Goal: Information Seeking & Learning: Learn about a topic

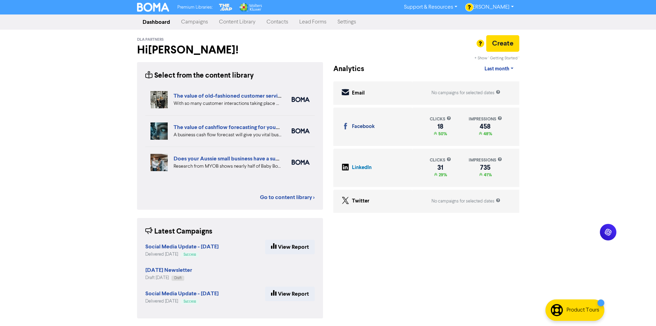
click at [206, 25] on link "Campaigns" at bounding box center [195, 22] width 38 height 14
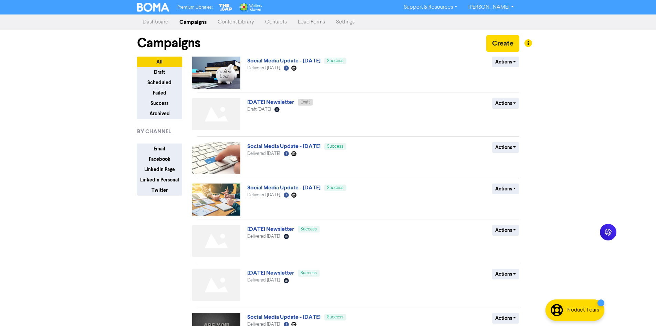
click at [227, 23] on link "Content Library" at bounding box center [236, 22] width 48 height 14
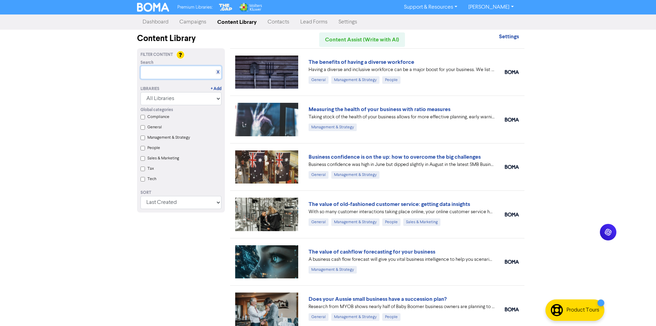
drag, startPoint x: 185, startPoint y: 70, endPoint x: 187, endPoint y: 65, distance: 4.6
click at [185, 70] on input "text" at bounding box center [181, 72] width 81 height 13
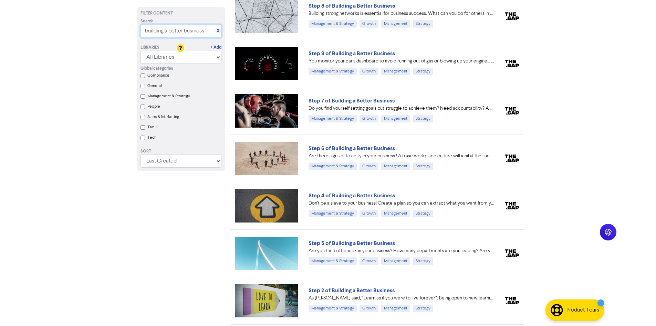
scroll to position [207, 0]
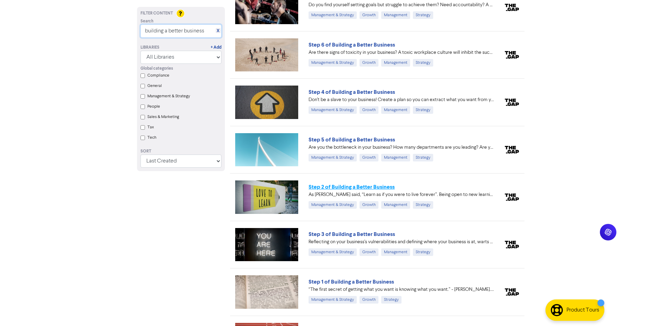
type input "building a better business"
click at [340, 183] on link "Step 2 of Building a Better Business" at bounding box center [352, 186] width 86 height 7
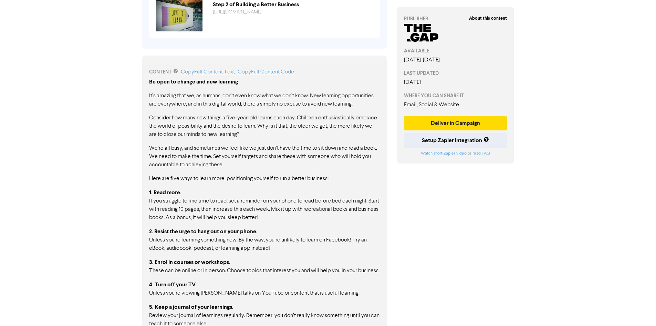
scroll to position [344, 0]
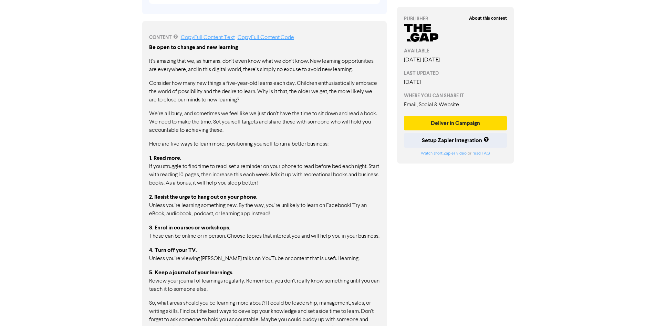
click at [153, 165] on p "1. Read more. If you struggle to find time to read, set a reminder on your phon…" at bounding box center [264, 170] width 231 height 33
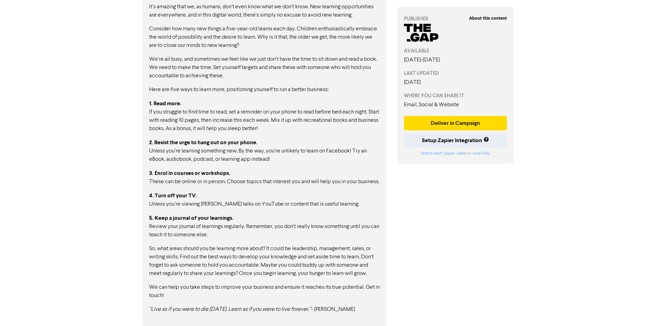
click at [207, 241] on div "Be open to change and new learning It’s amazing that we, as humans, don’t even …" at bounding box center [264, 151] width 231 height 325
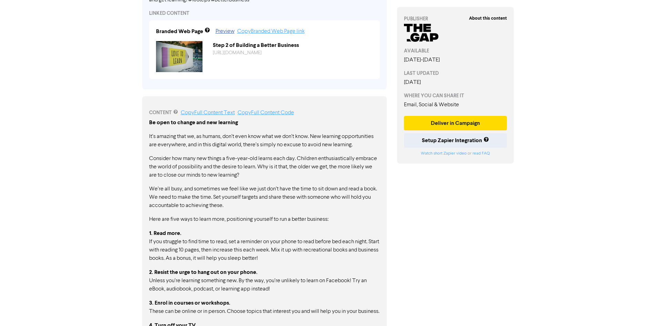
scroll to position [304, 0]
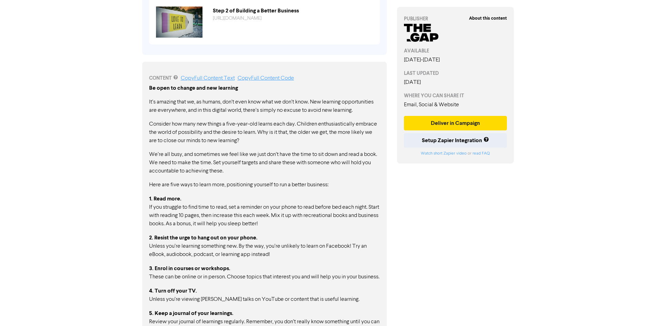
click at [154, 263] on div "Be open to change and new learning It’s amazing that we, as humans, don’t even …" at bounding box center [264, 246] width 231 height 325
click at [207, 253] on p "2. Resist the urge to hang out on your phone. Unless you’re learning something …" at bounding box center [264, 245] width 231 height 25
click at [307, 303] on p "4. Turn off your TV. Unless you’re viewing [PERSON_NAME] talks on YouTube or co…" at bounding box center [264, 294] width 231 height 17
click at [267, 281] on p "3. Enrol in courses or workshops. These can be online or in person. Choose topi…" at bounding box center [264, 272] width 231 height 17
